Goal: Participate in discussion: Engage in conversation with other users on a specific topic

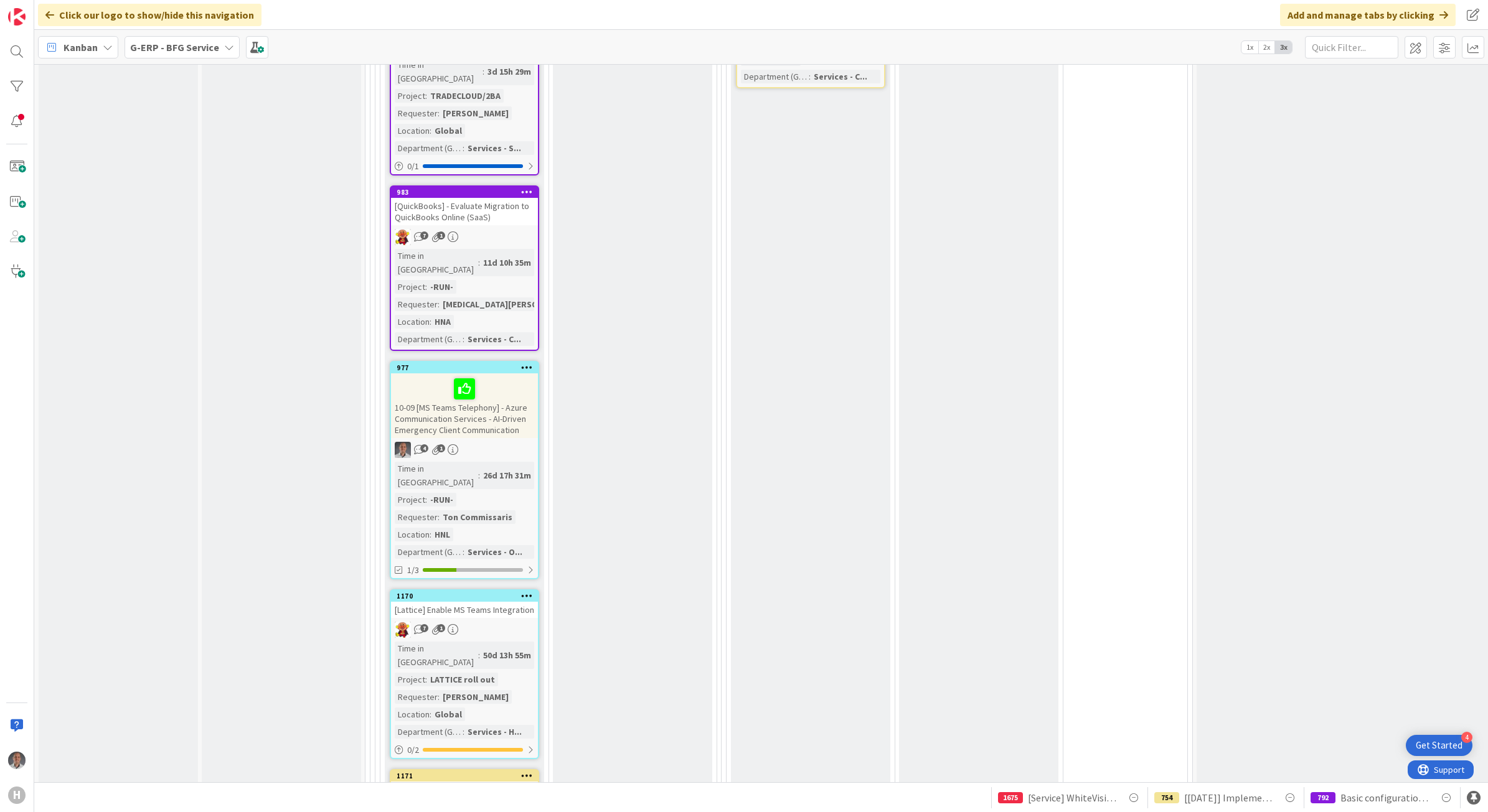
scroll to position [1916, 0]
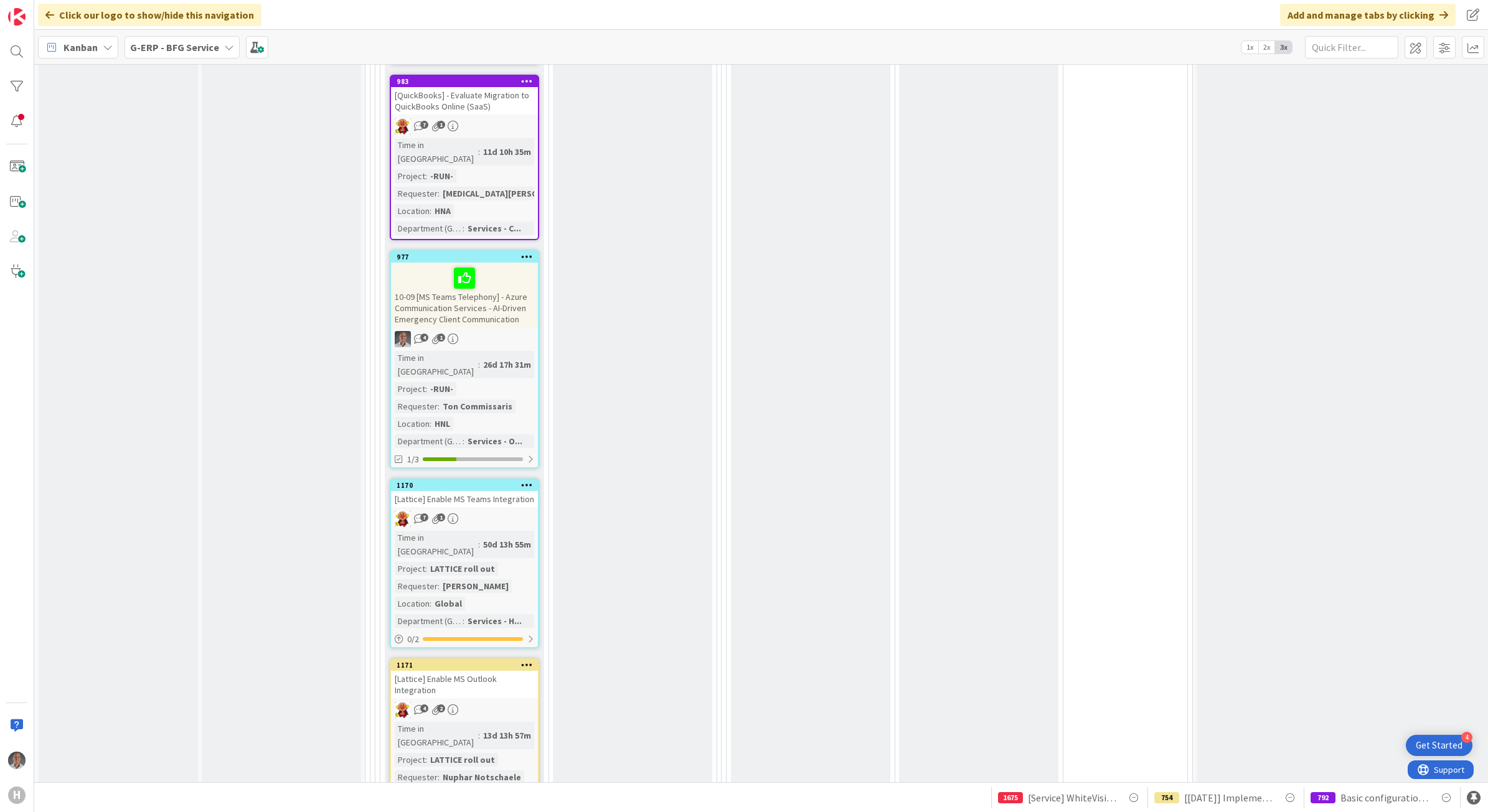
click at [517, 511] on div "7 1" at bounding box center [464, 519] width 147 height 16
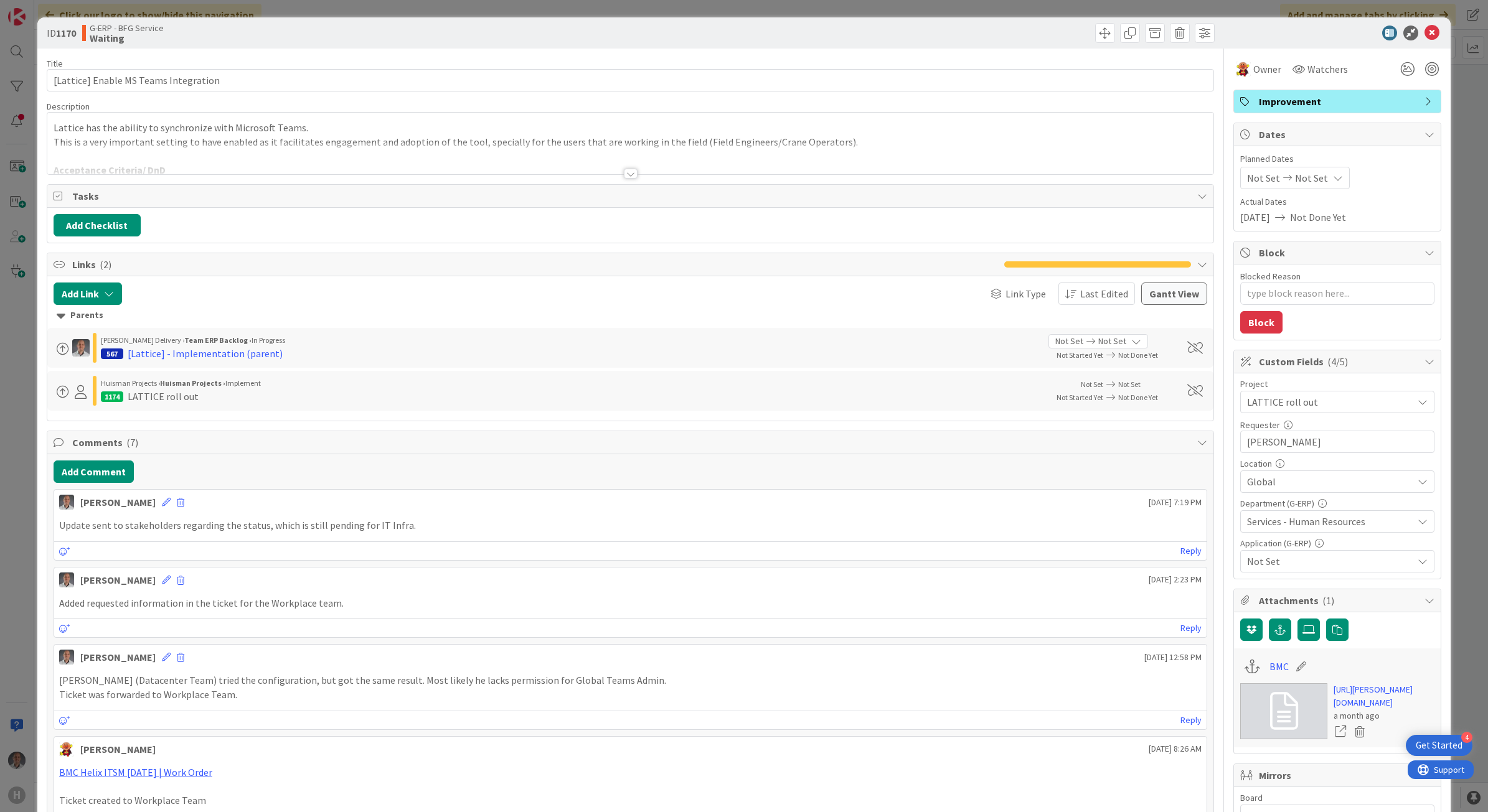
type textarea "x"
click at [624, 176] on div at bounding box center [631, 174] width 13 height 10
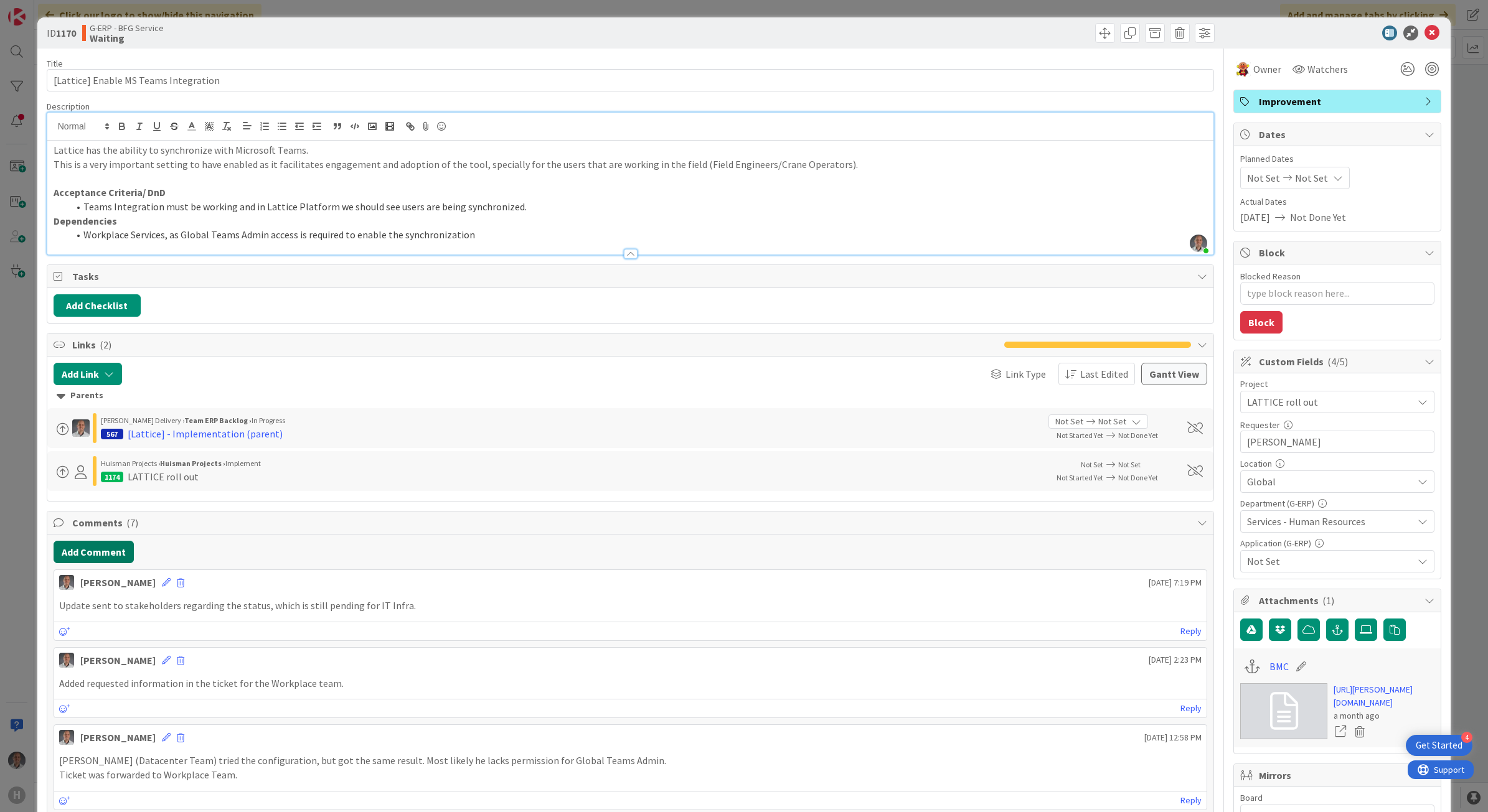
click at [104, 556] on button "Add Comment" at bounding box center [94, 551] width 80 height 22
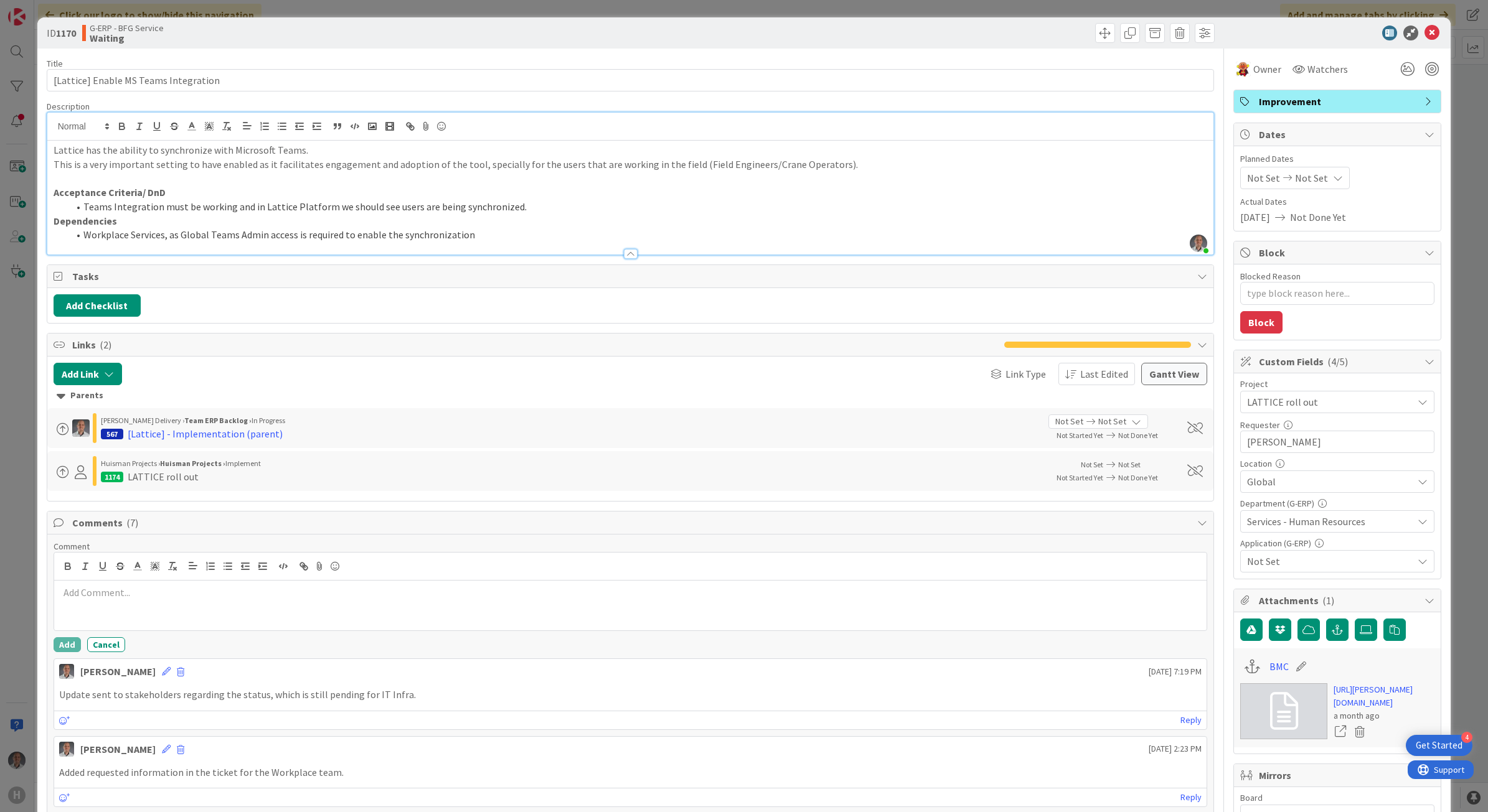
click at [135, 588] on p at bounding box center [631, 592] width 1143 height 14
click at [235, 609] on p "Testing with a new account if they received the notification." at bounding box center [631, 607] width 1143 height 14
drag, startPoint x: 86, startPoint y: 611, endPoint x: 47, endPoint y: 608, distance: 39.1
click at [321, 611] on p "Need to test with a new account if they receive the notification." at bounding box center [631, 607] width 1143 height 14
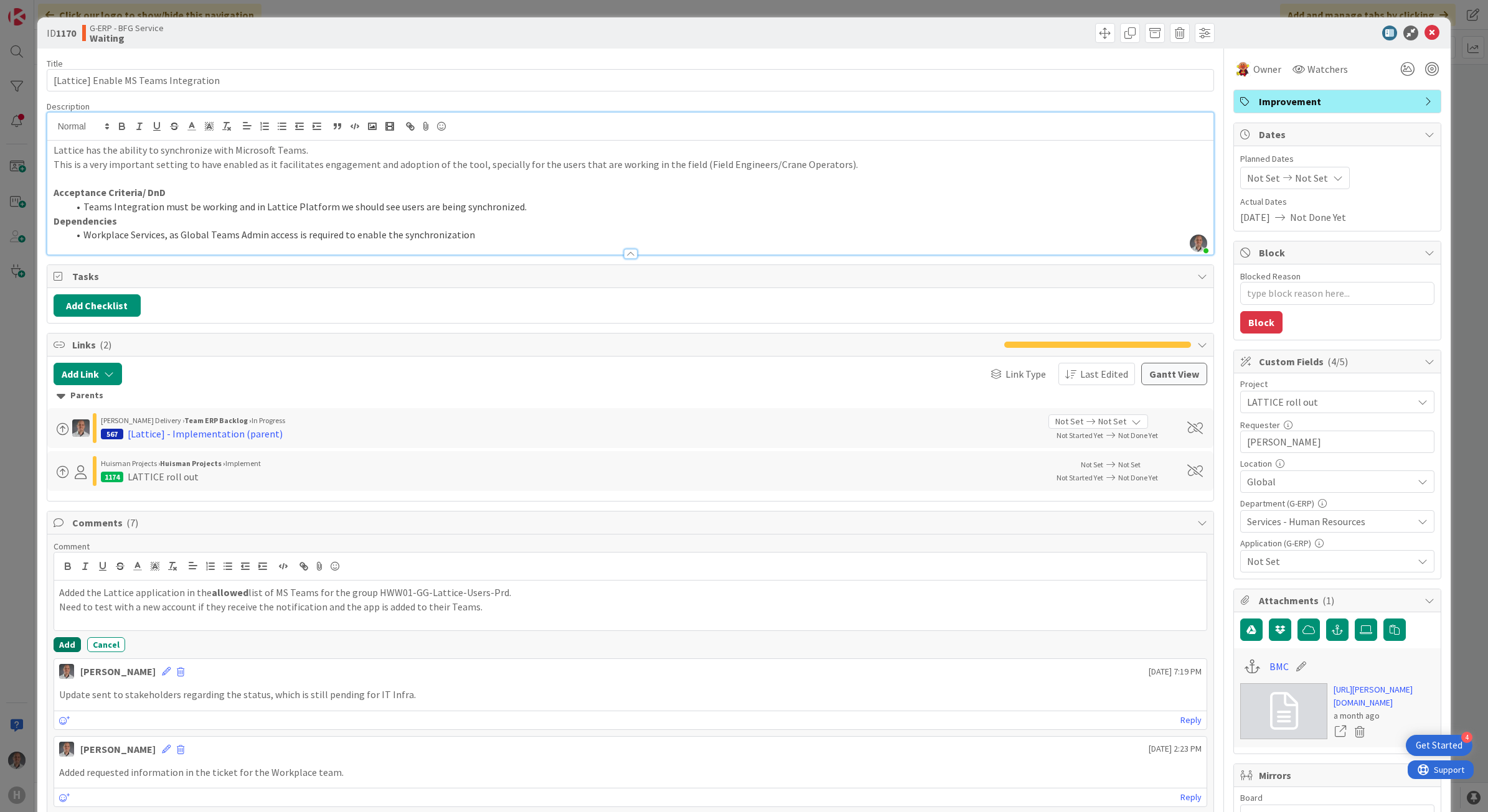
click at [70, 646] on button "Add" at bounding box center [67, 645] width 28 height 15
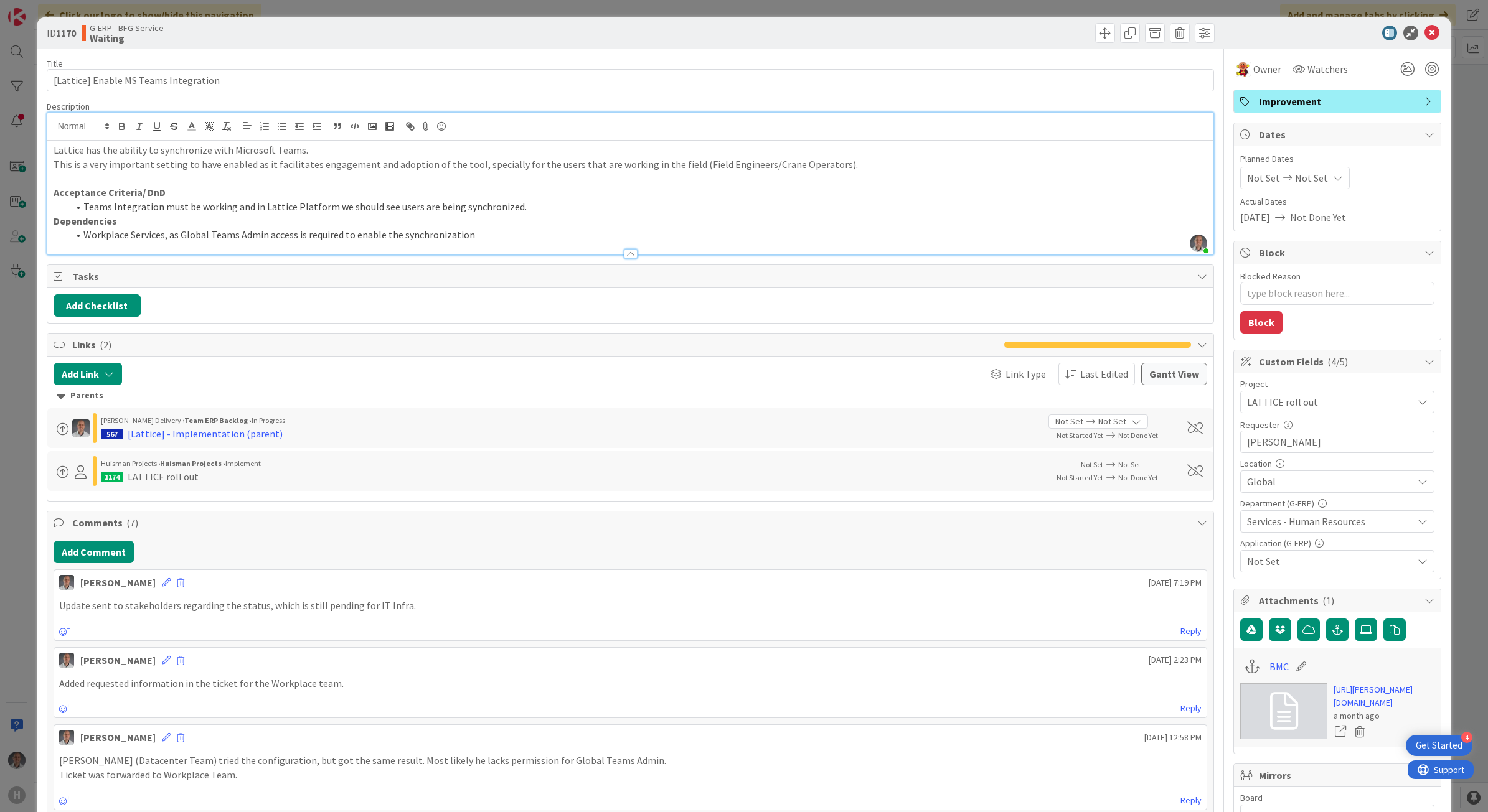
type textarea "x"
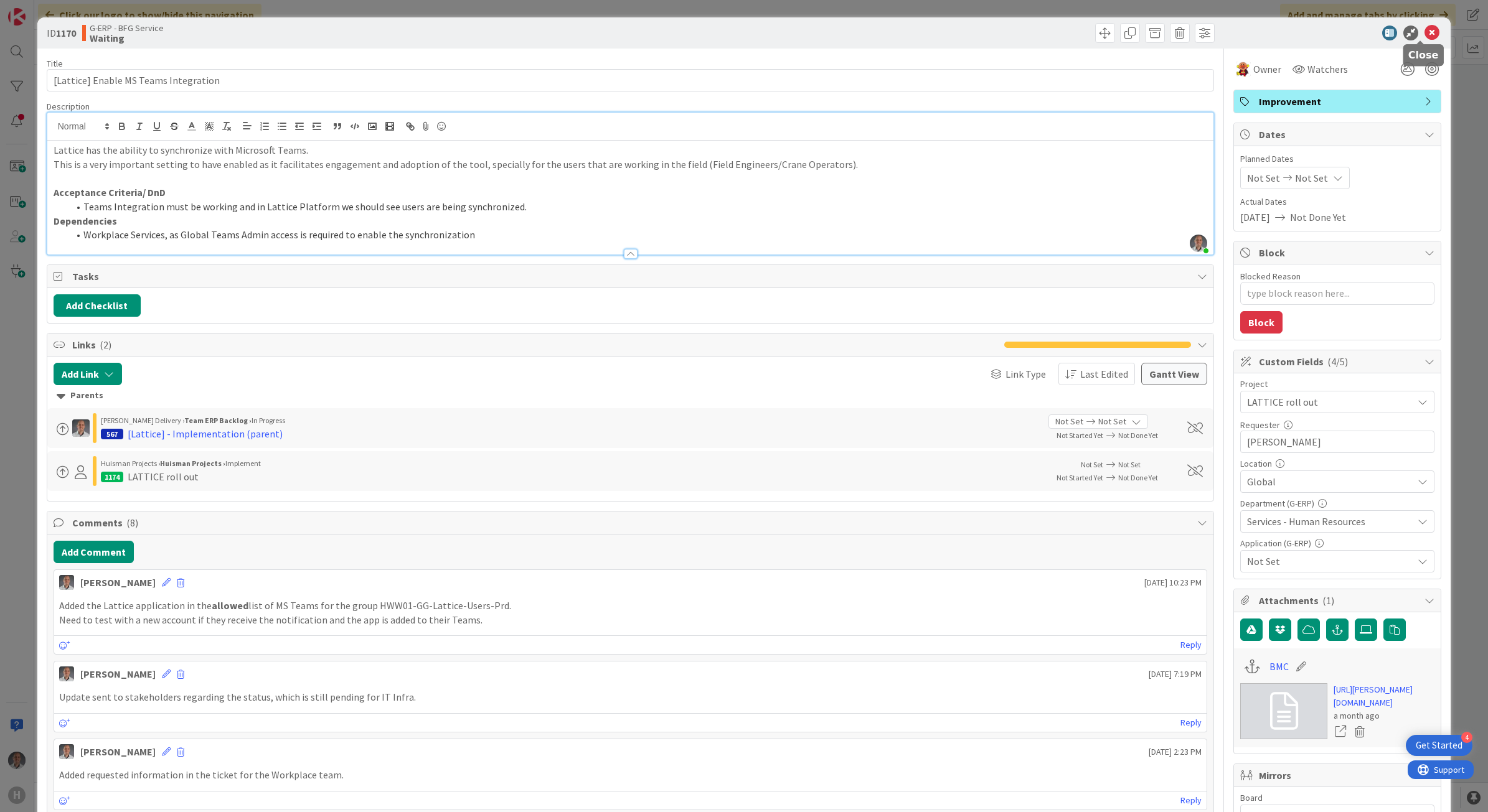
click at [1424, 34] on icon at bounding box center [1432, 33] width 15 height 15
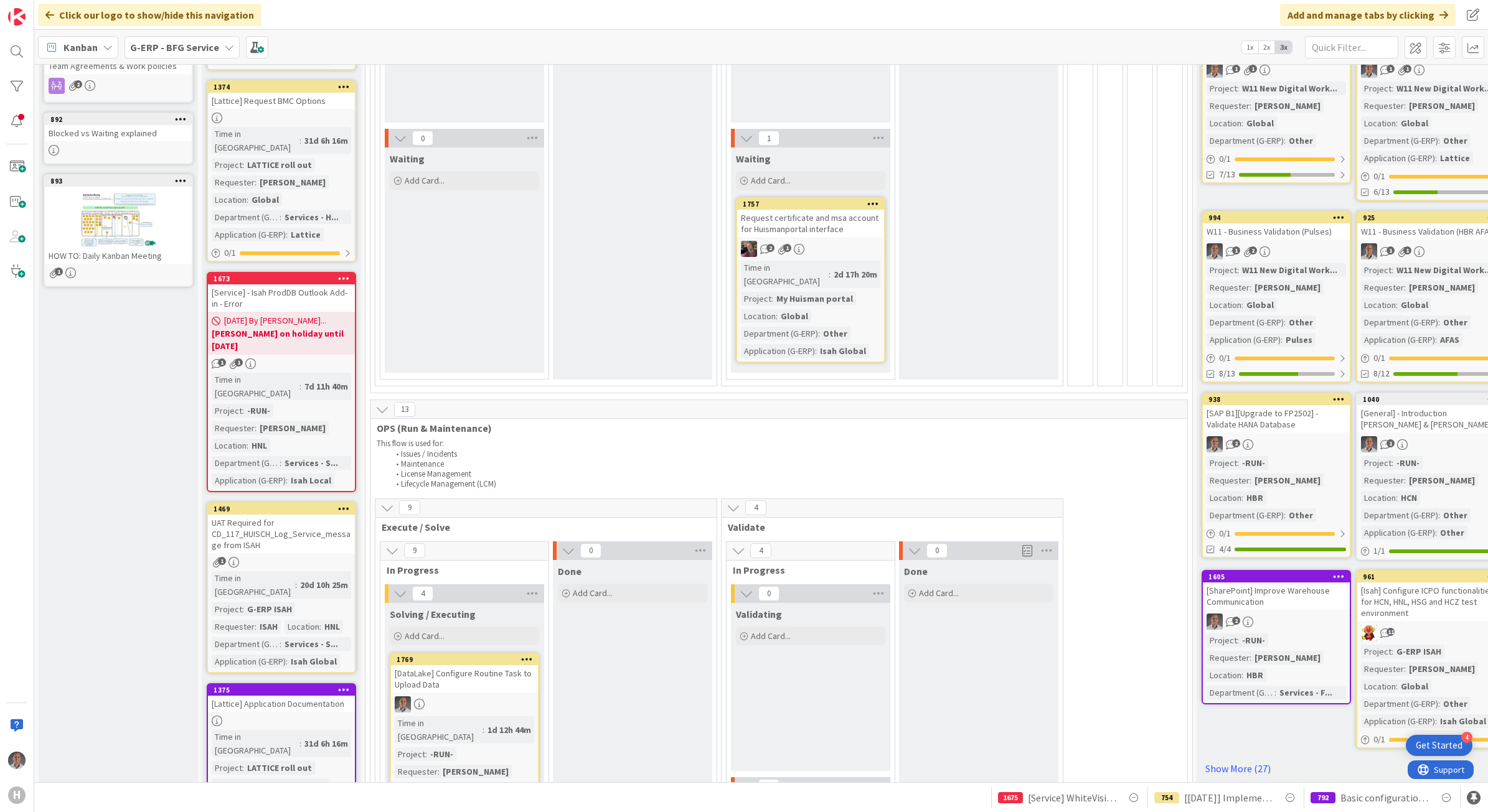
scroll to position [299, 0]
